Goal: Navigation & Orientation: Go to known website

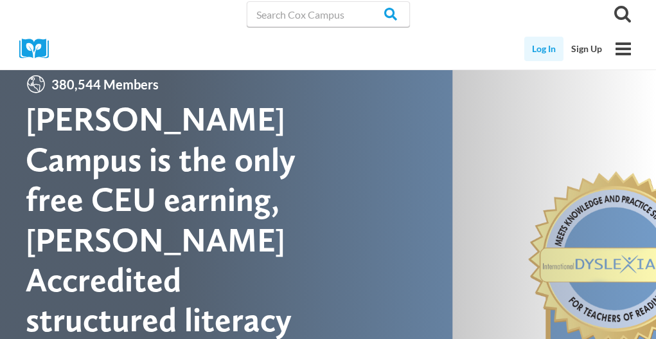
click at [549, 44] on link "Log In" at bounding box center [543, 49] width 39 height 24
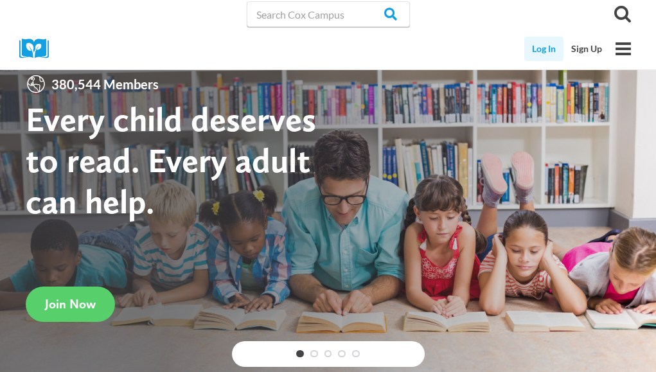
click at [527, 46] on link "Log In" at bounding box center [543, 49] width 39 height 24
